Goal: Navigation & Orientation: Find specific page/section

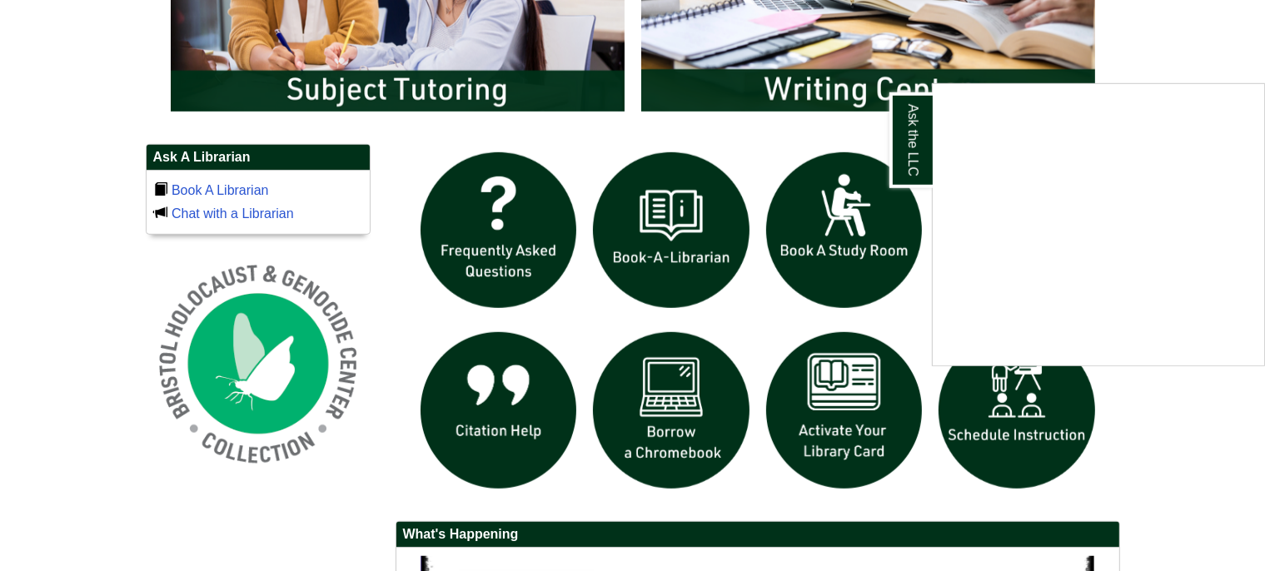
scroll to position [1046, 0]
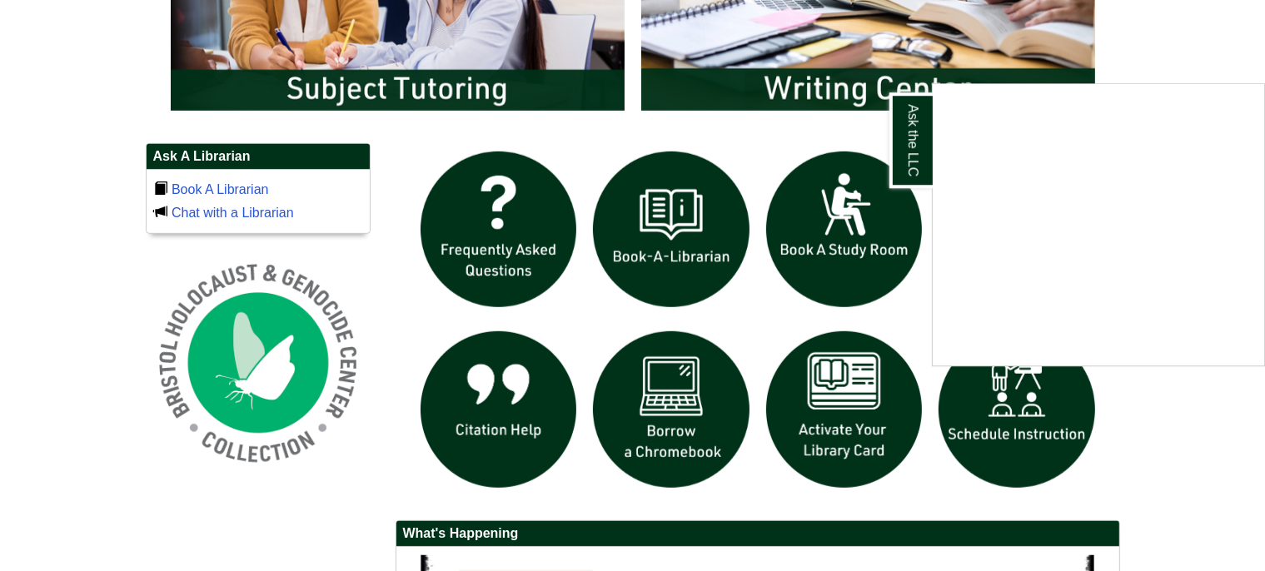
click at [1179, 395] on div "Ask the LLC" at bounding box center [632, 285] width 1265 height 571
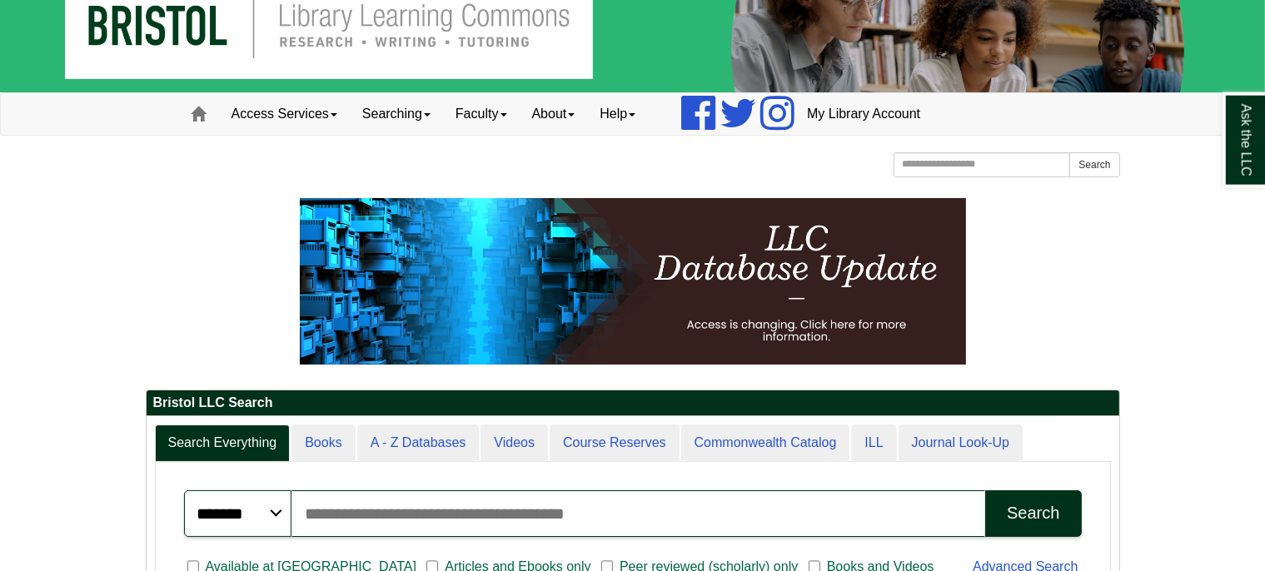
scroll to position [40, 0]
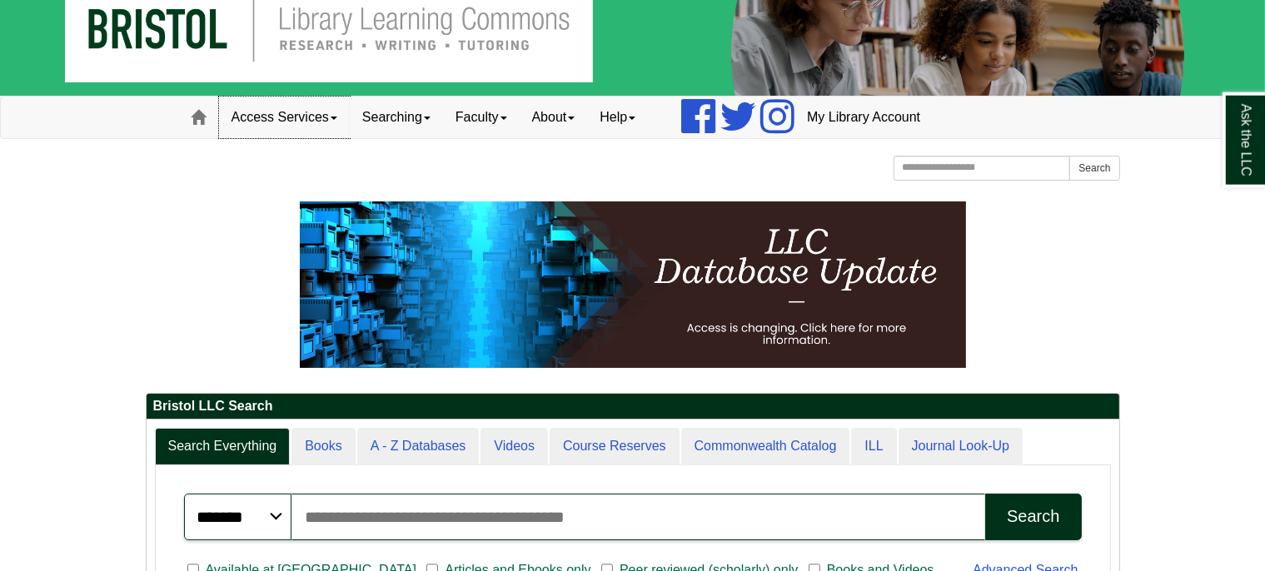
click at [325, 123] on link "Access Services" at bounding box center [284, 118] width 131 height 42
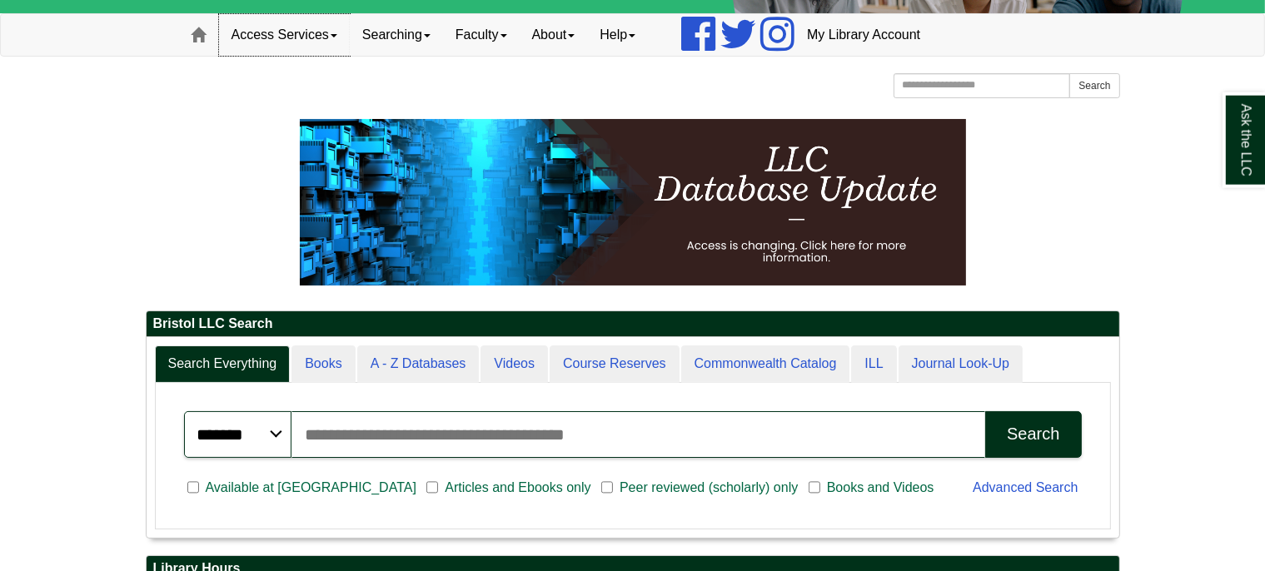
scroll to position [122, 0]
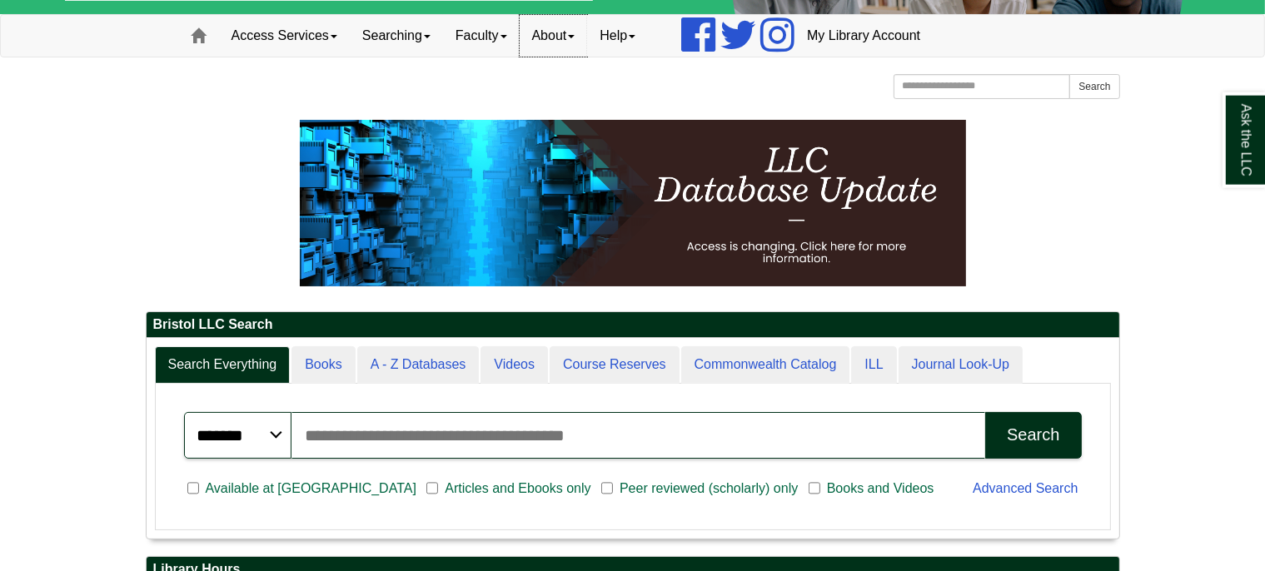
click at [588, 40] on link "About" at bounding box center [554, 36] width 68 height 42
click at [421, 50] on link "Searching" at bounding box center [396, 36] width 93 height 42
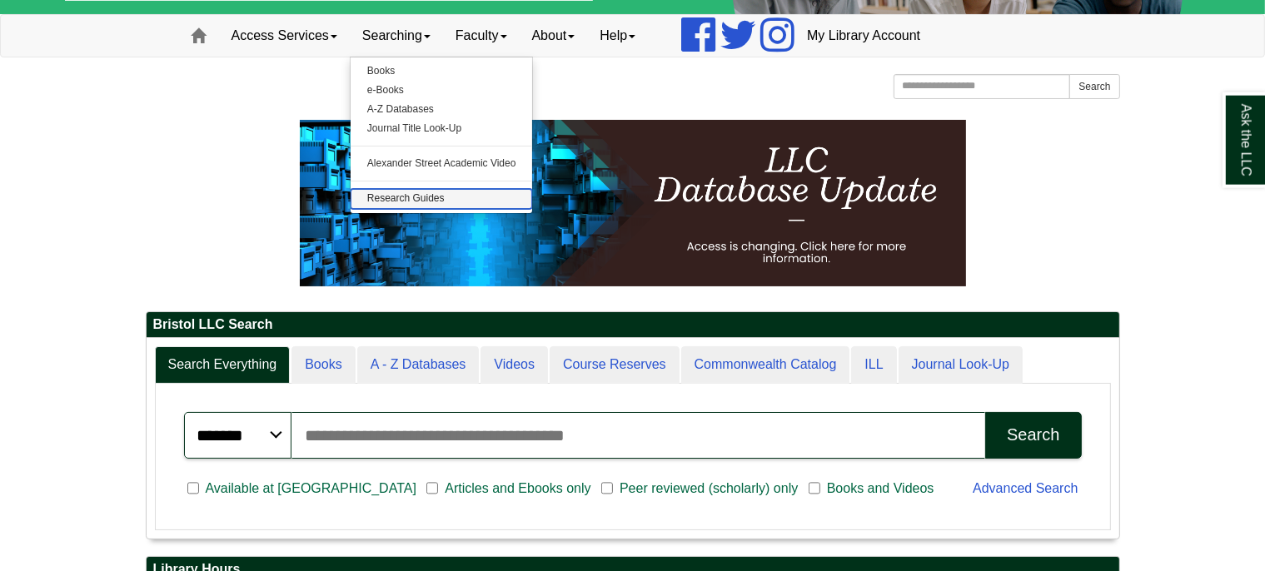
click at [438, 200] on link "Research Guides" at bounding box center [442, 198] width 182 height 19
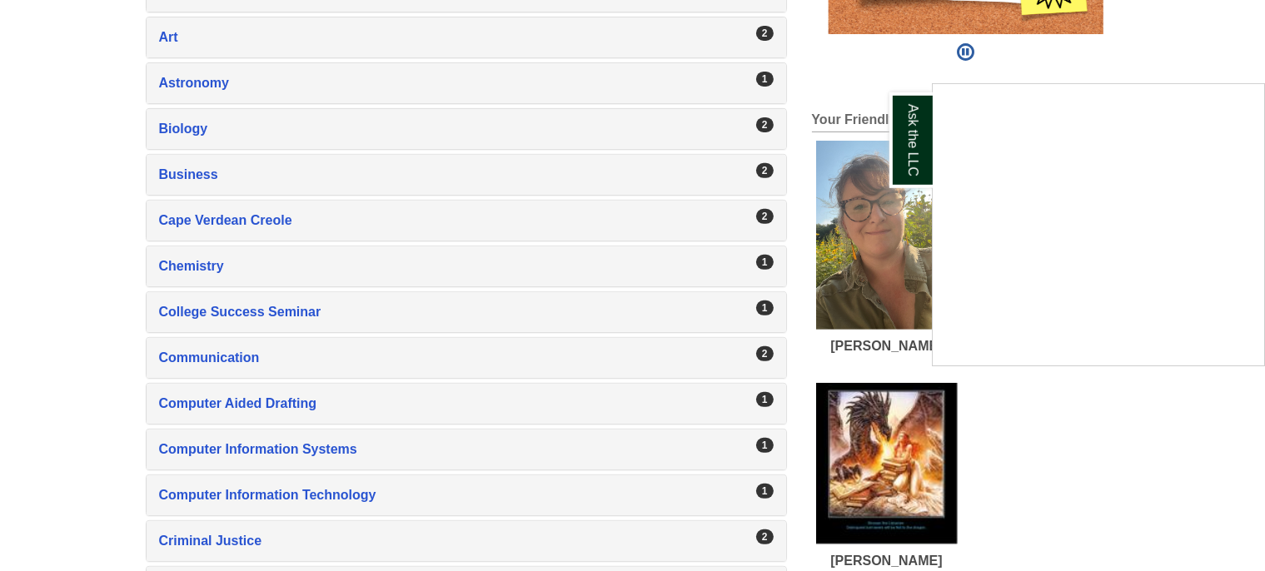
scroll to position [645, 0]
click at [1121, 419] on div "Ask the LLC" at bounding box center [632, 285] width 1265 height 571
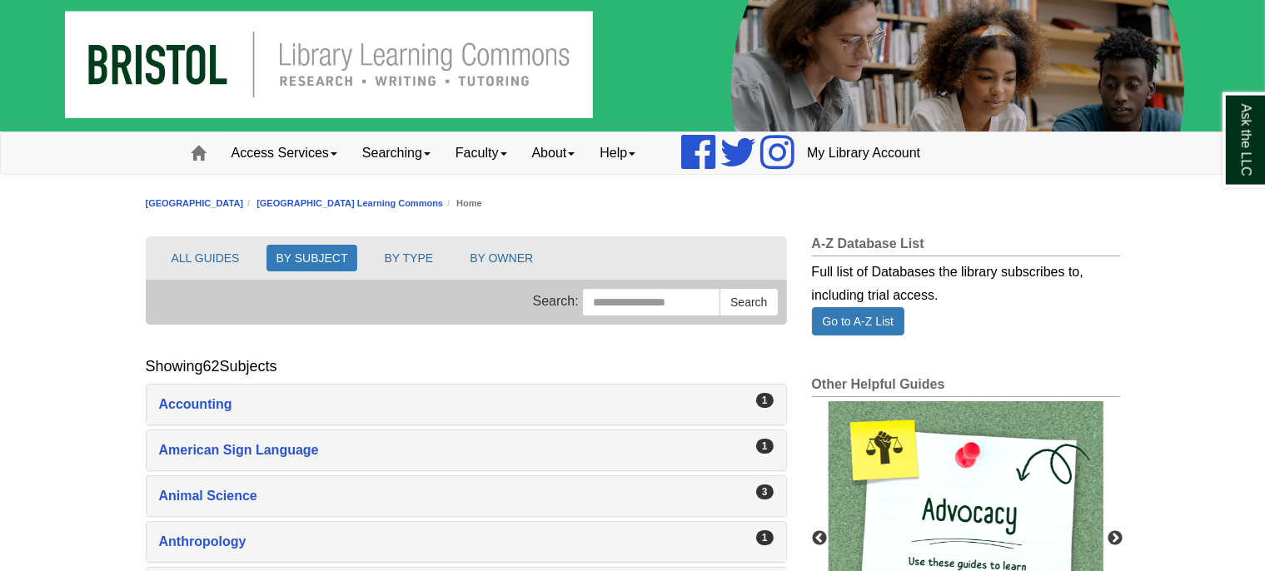
scroll to position [0, 0]
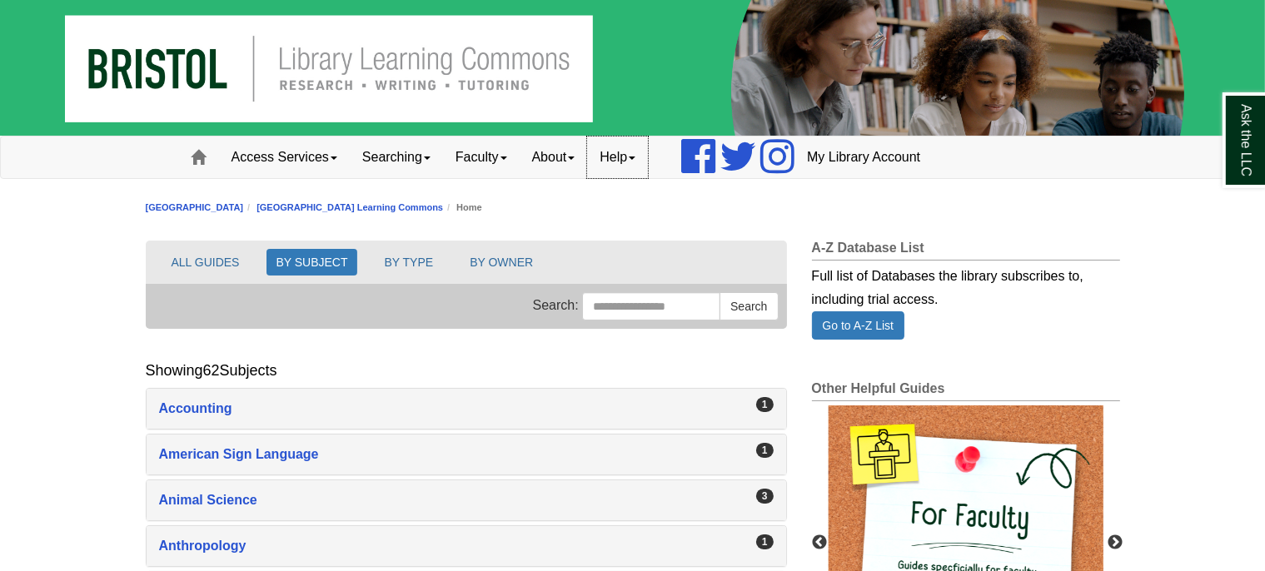
click at [648, 162] on link "Help" at bounding box center [617, 158] width 61 height 42
click at [579, 169] on link "About" at bounding box center [554, 158] width 68 height 42
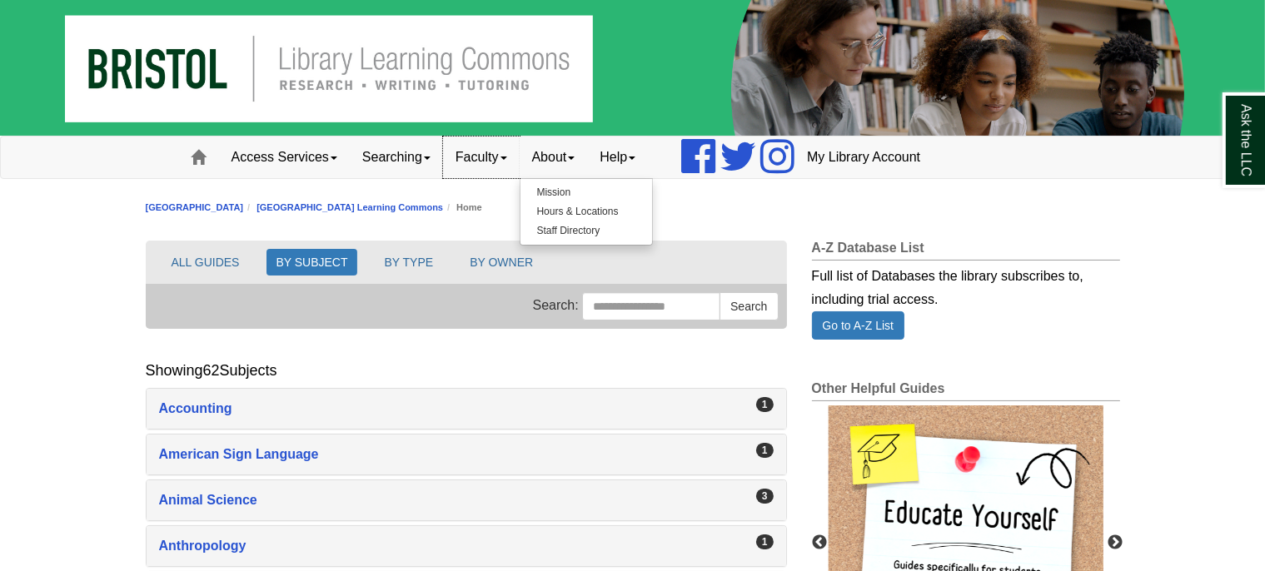
click at [504, 167] on link "Faculty" at bounding box center [481, 158] width 77 height 42
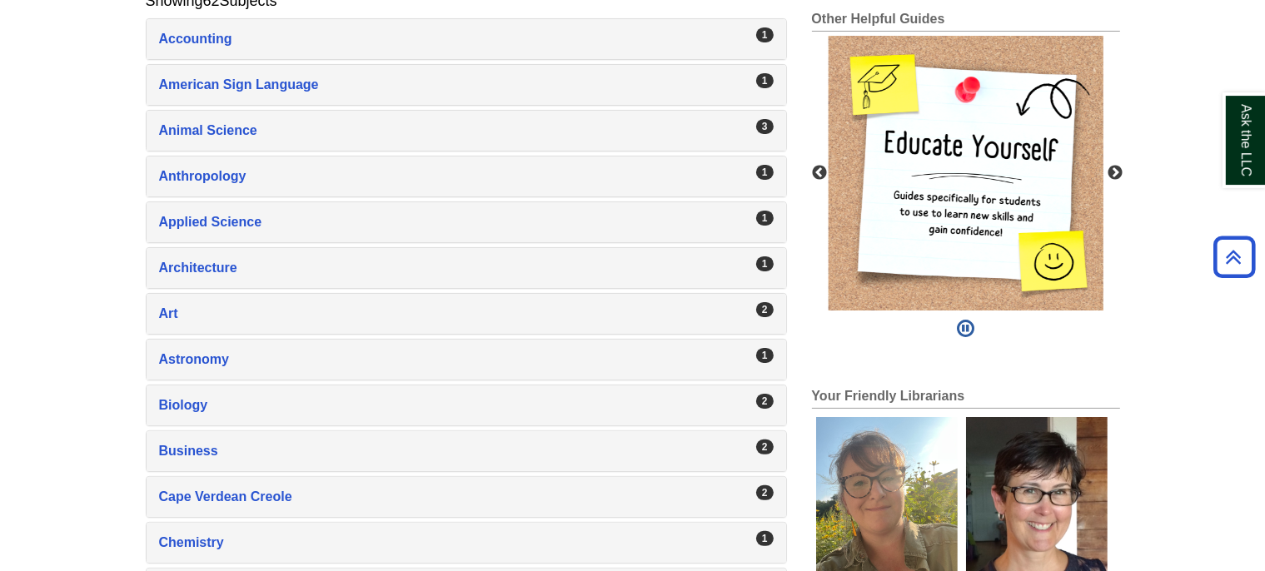
scroll to position [370, 0]
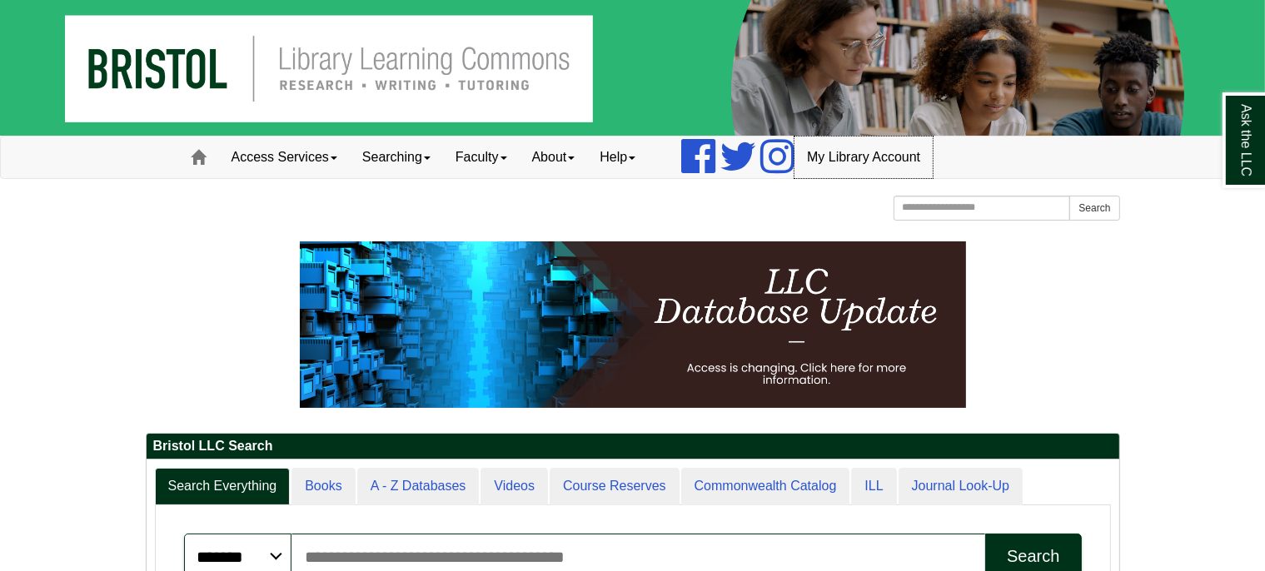
click at [895, 158] on link "My Library Account" at bounding box center [863, 158] width 138 height 42
